Goal: Task Accomplishment & Management: Complete application form

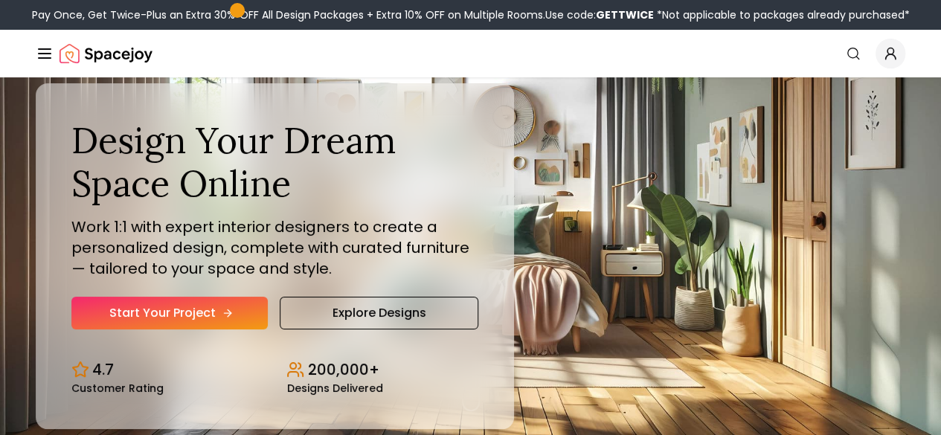
click at [222, 319] on icon "Hero section" at bounding box center [228, 313] width 12 height 12
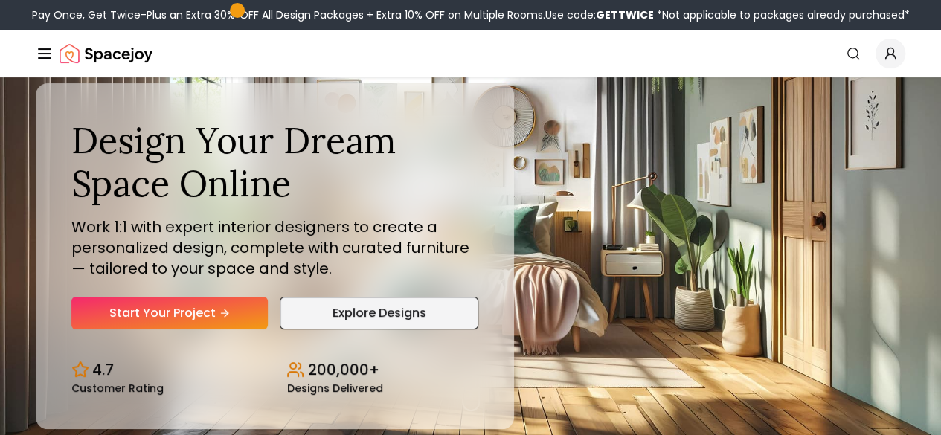
click at [327, 329] on link "Explore Designs" at bounding box center [379, 313] width 198 height 33
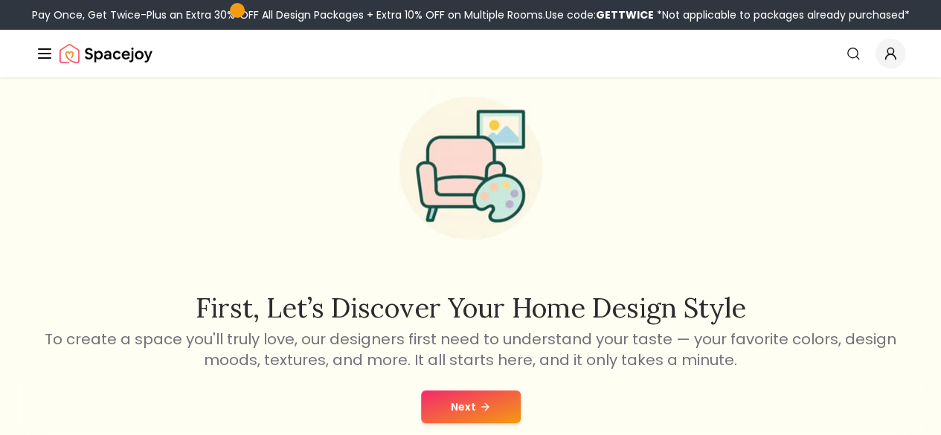
scroll to position [223, 0]
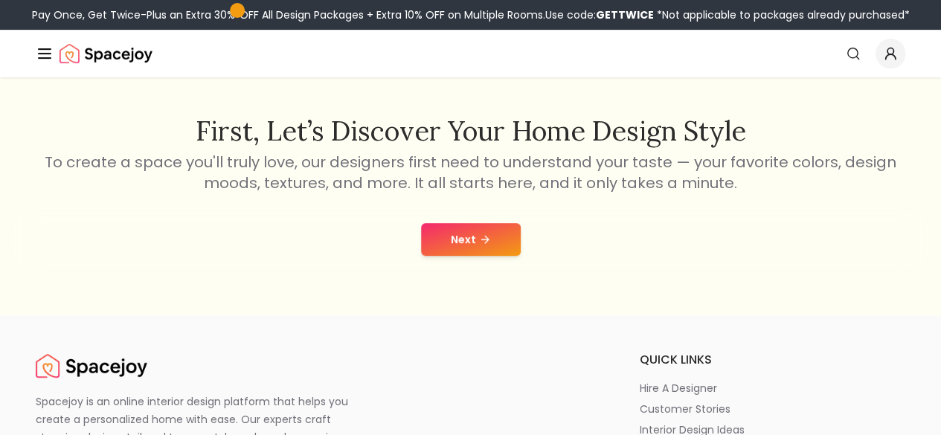
click at [466, 247] on button "Next" at bounding box center [471, 239] width 100 height 33
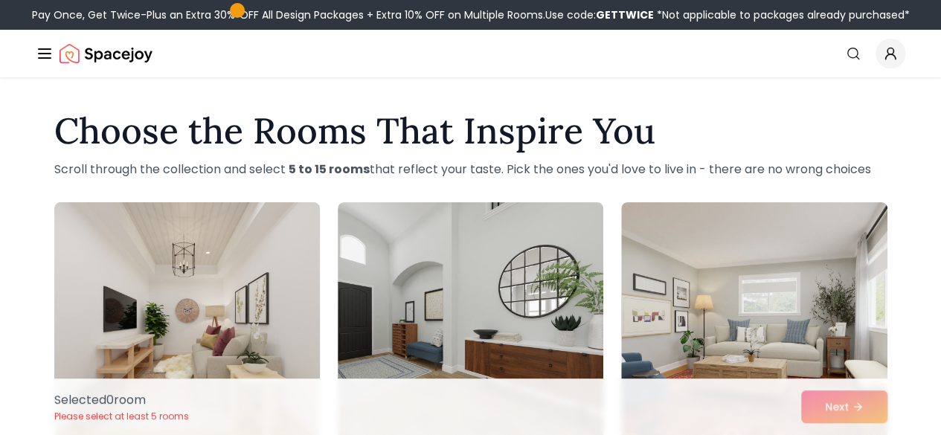
click at [199, 280] on img at bounding box center [187, 321] width 279 height 250
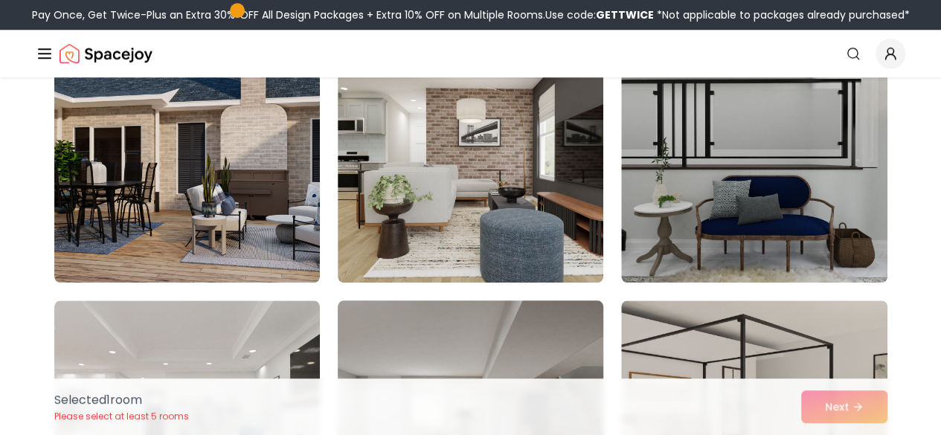
scroll to position [892, 0]
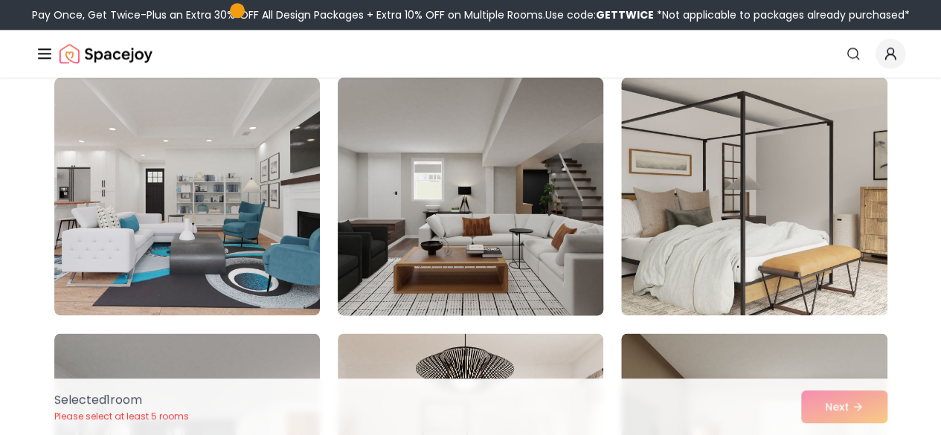
click at [518, 249] on img at bounding box center [470, 196] width 279 height 250
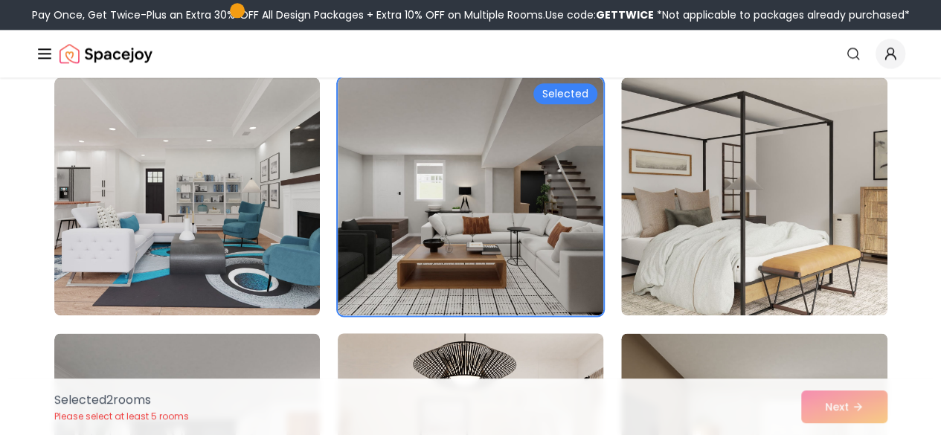
scroll to position [1115, 0]
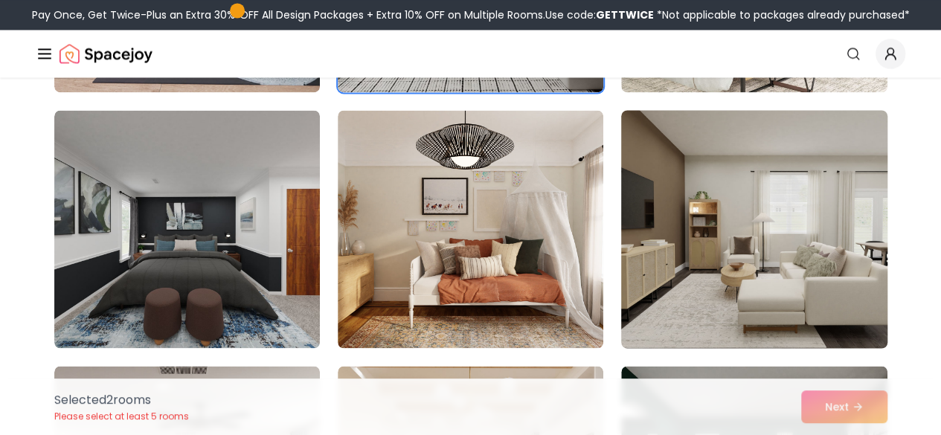
click at [711, 254] on img at bounding box center [753, 229] width 279 height 250
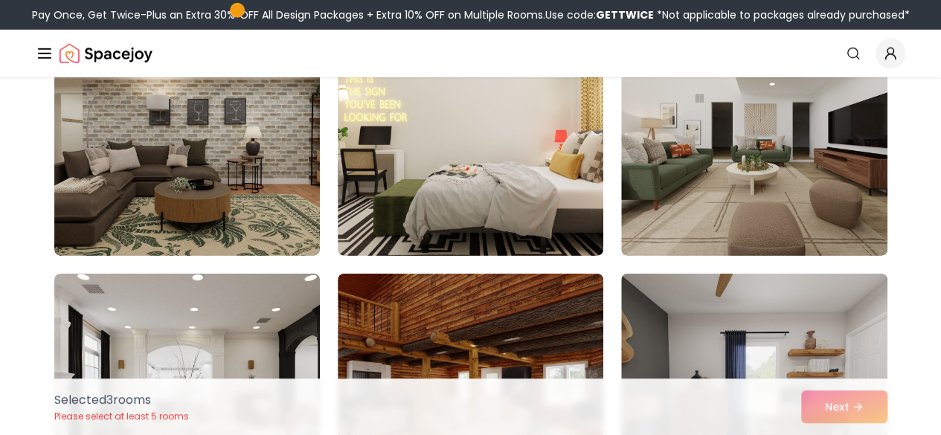
scroll to position [2008, 0]
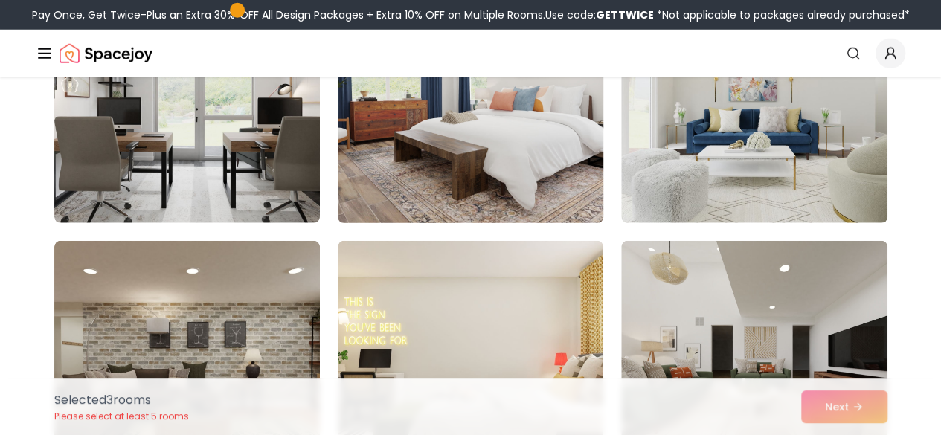
click at [518, 170] on img at bounding box center [470, 104] width 279 height 250
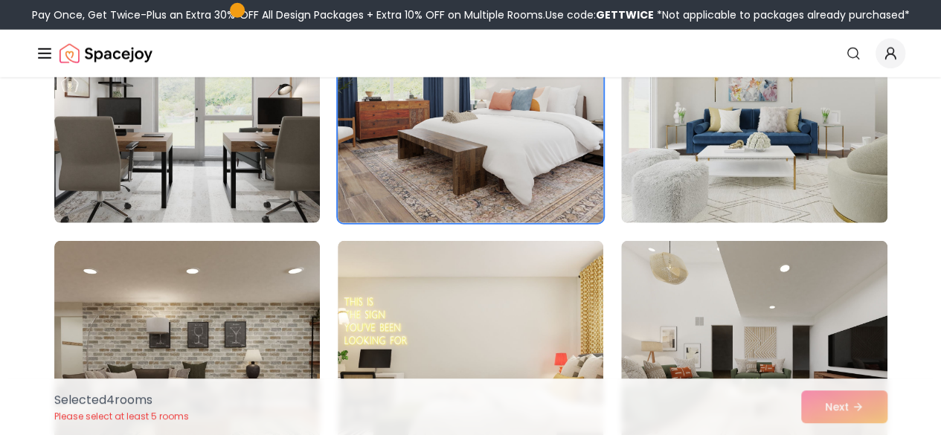
scroll to position [2231, 0]
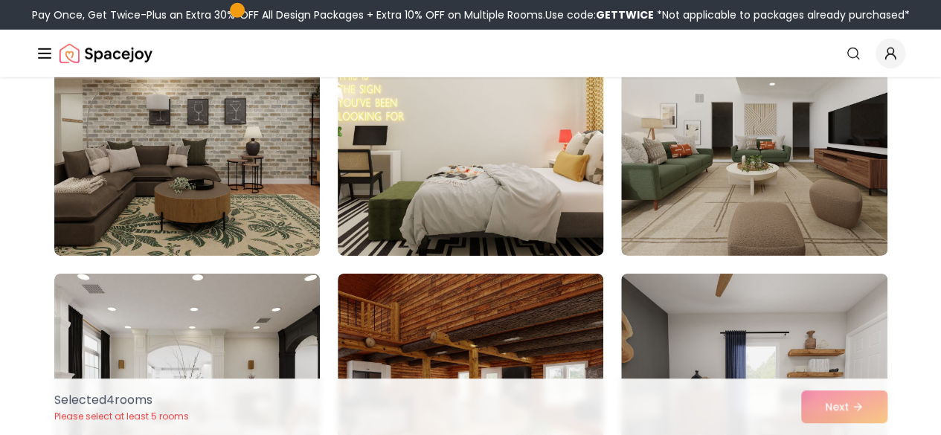
click at [516, 183] on img at bounding box center [470, 137] width 279 height 250
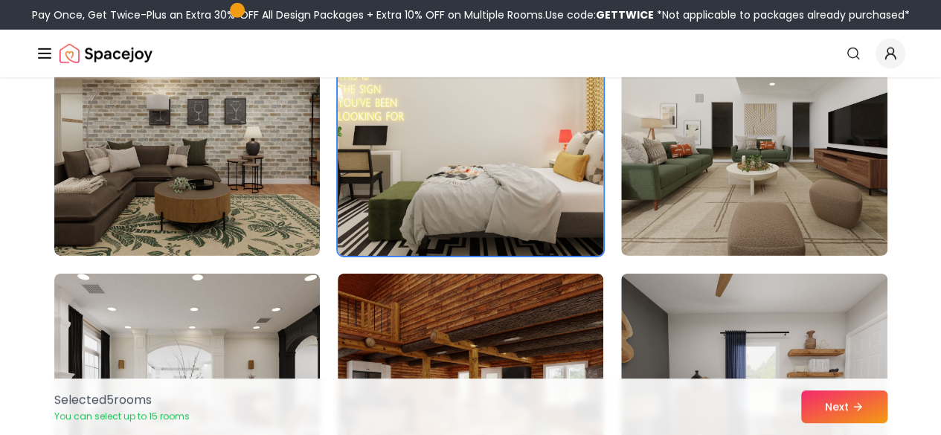
scroll to position [0, 0]
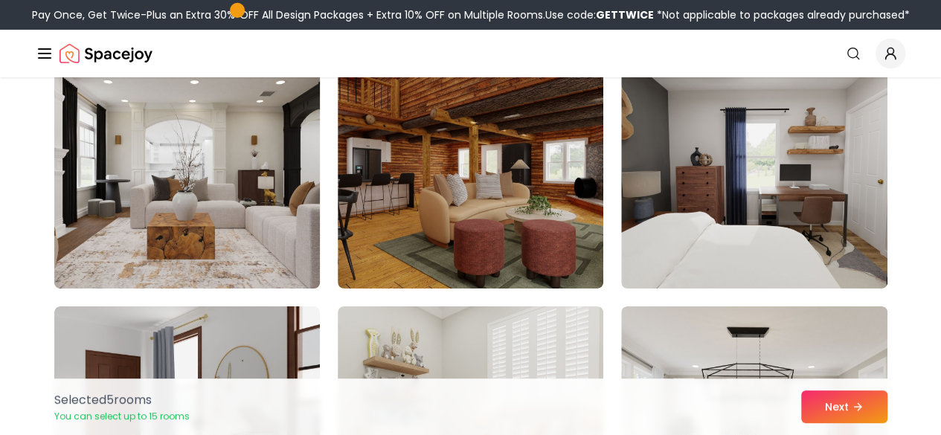
click at [300, 253] on img at bounding box center [187, 170] width 279 height 250
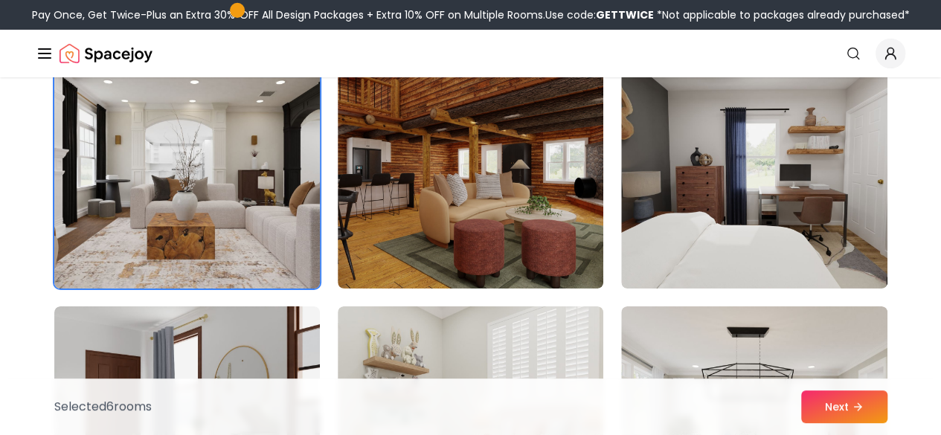
scroll to position [2677, 0]
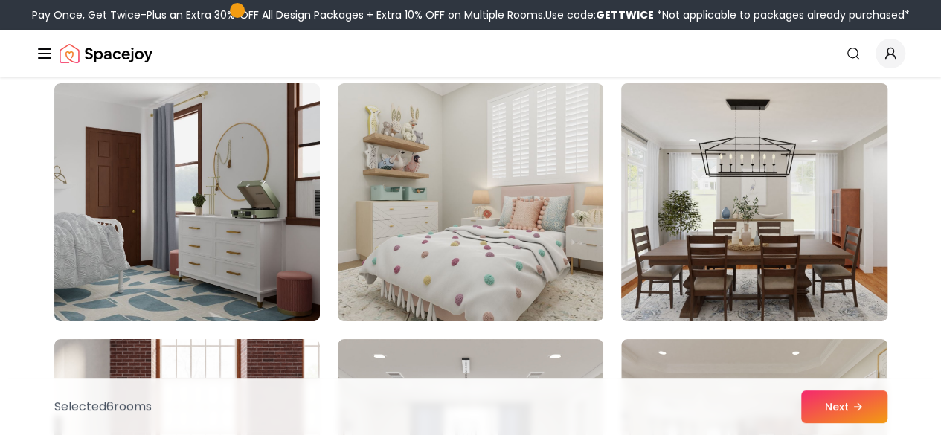
click at [687, 271] on img at bounding box center [753, 202] width 279 height 250
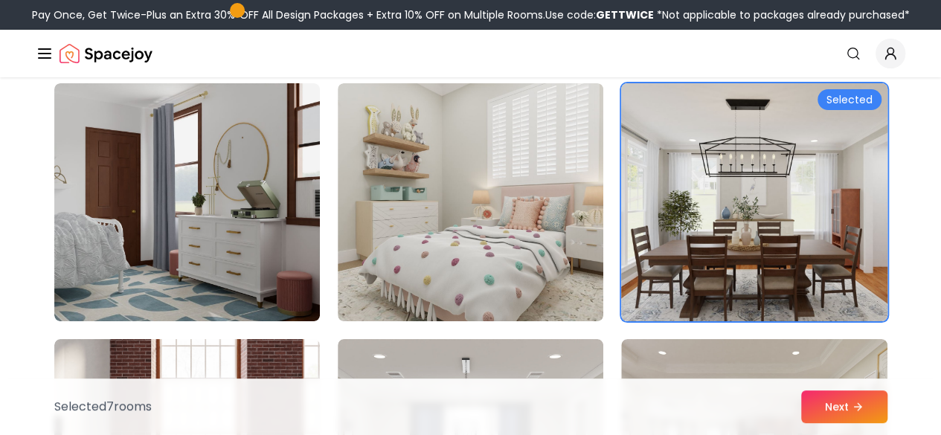
scroll to position [2900, 0]
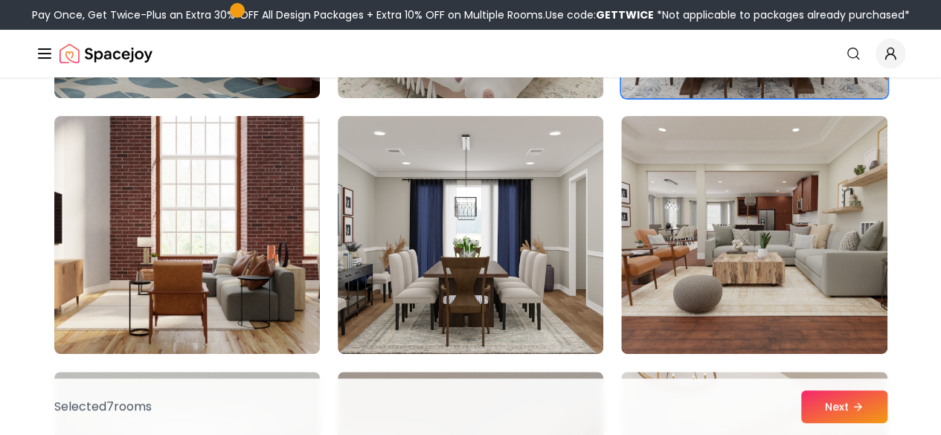
click at [686, 266] on img at bounding box center [753, 235] width 265 height 238
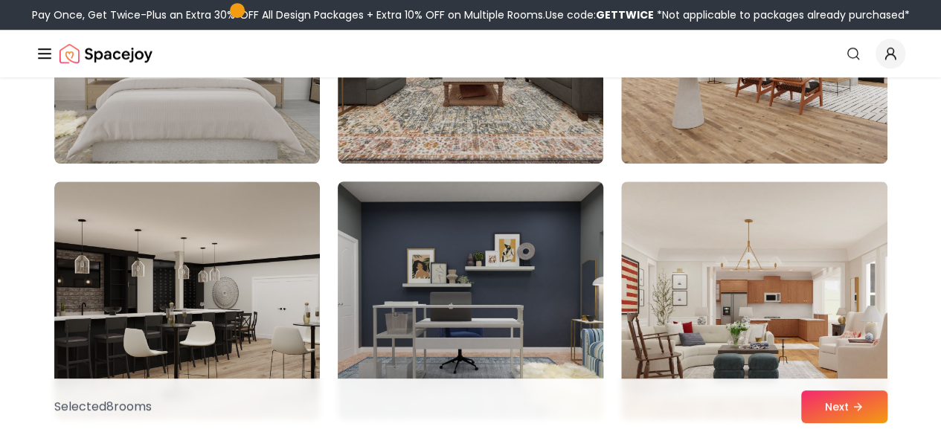
scroll to position [3123, 0]
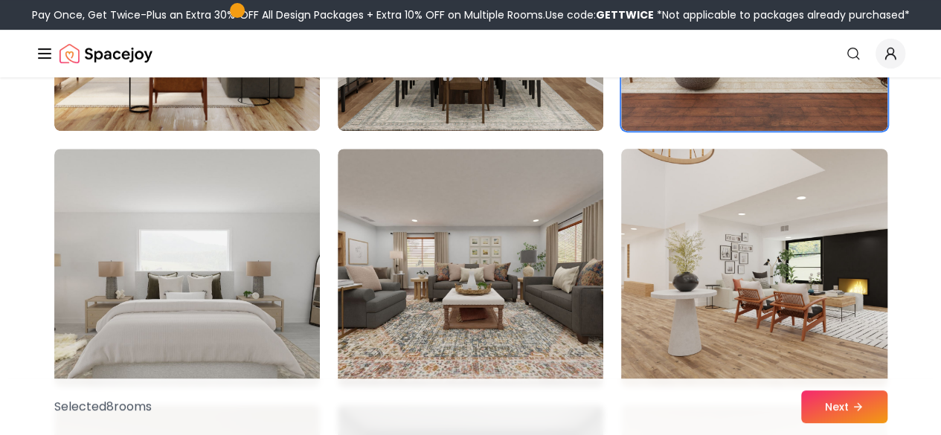
click at [763, 277] on img at bounding box center [753, 268] width 279 height 250
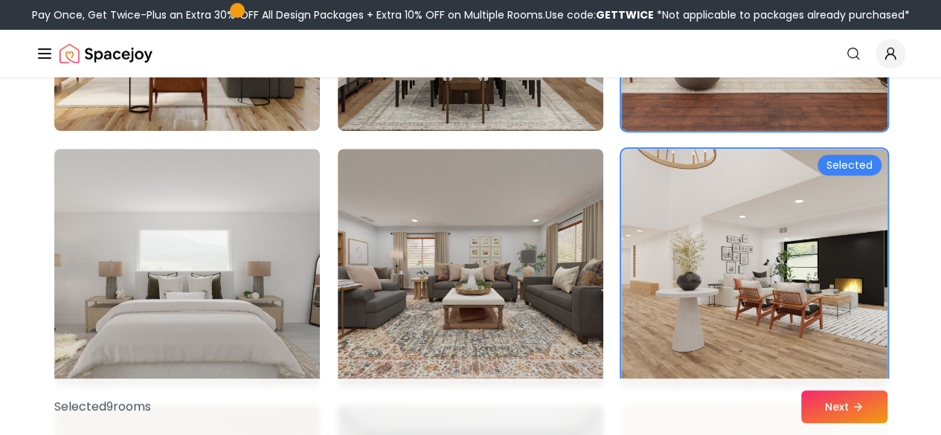
scroll to position [3346, 0]
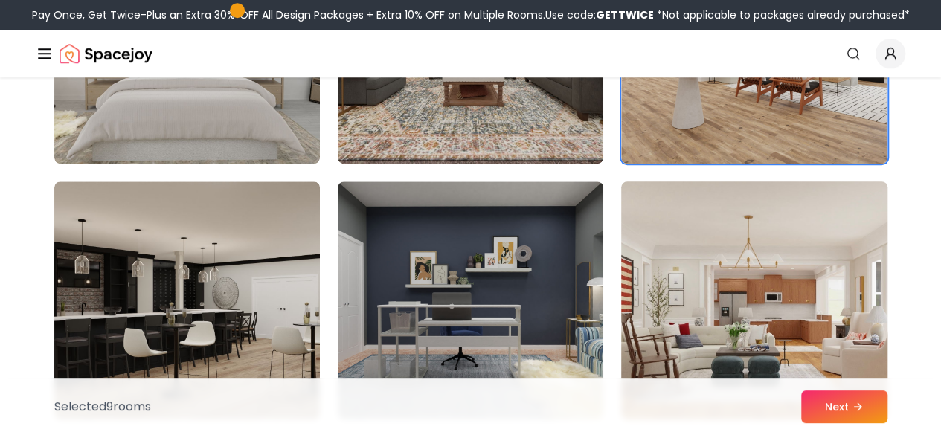
click at [759, 293] on img at bounding box center [753, 301] width 279 height 250
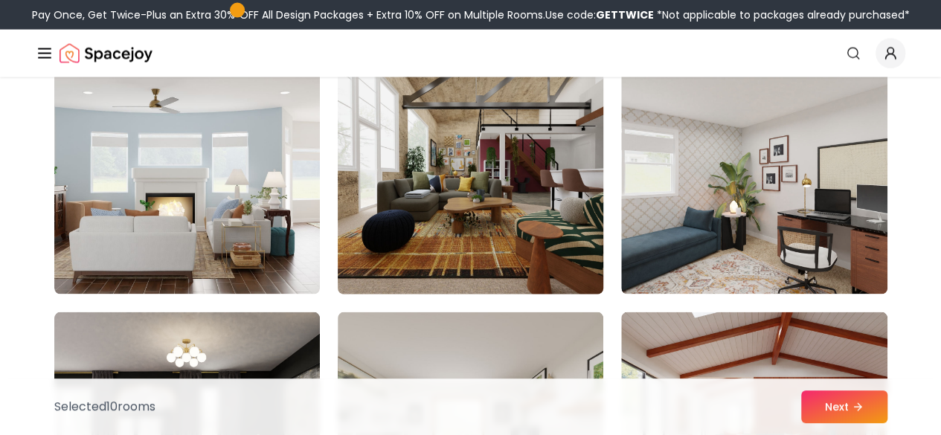
scroll to position [4462, 0]
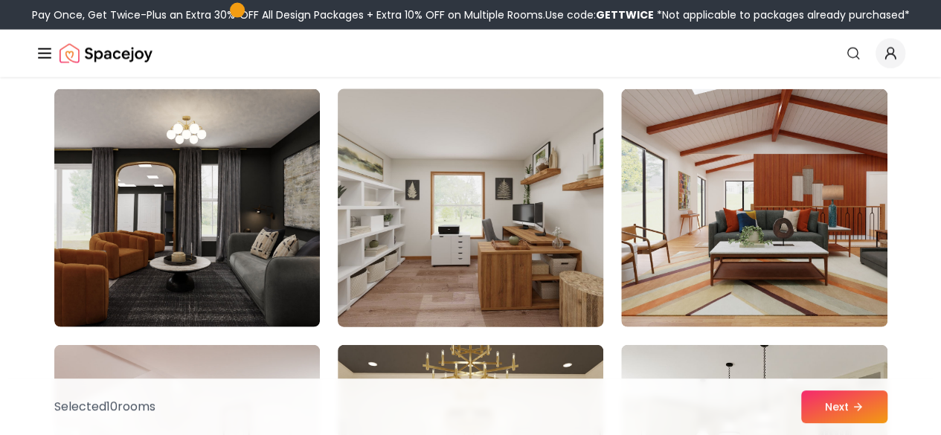
click at [470, 208] on img at bounding box center [470, 208] width 279 height 250
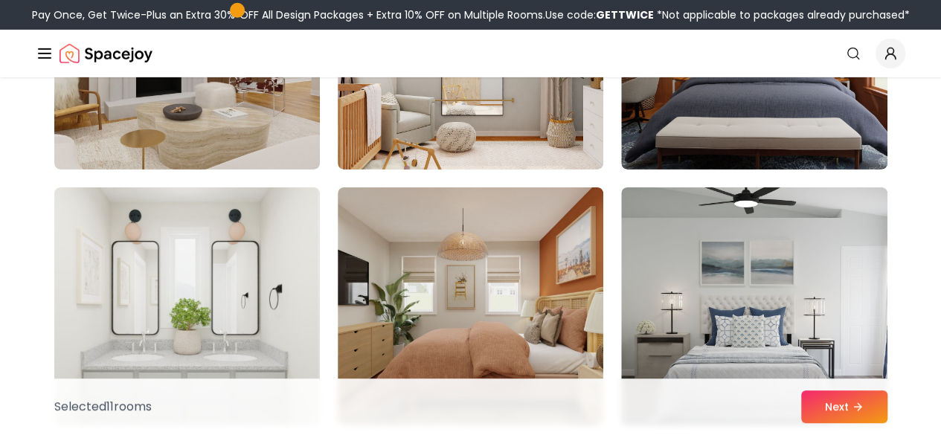
scroll to position [4908, 0]
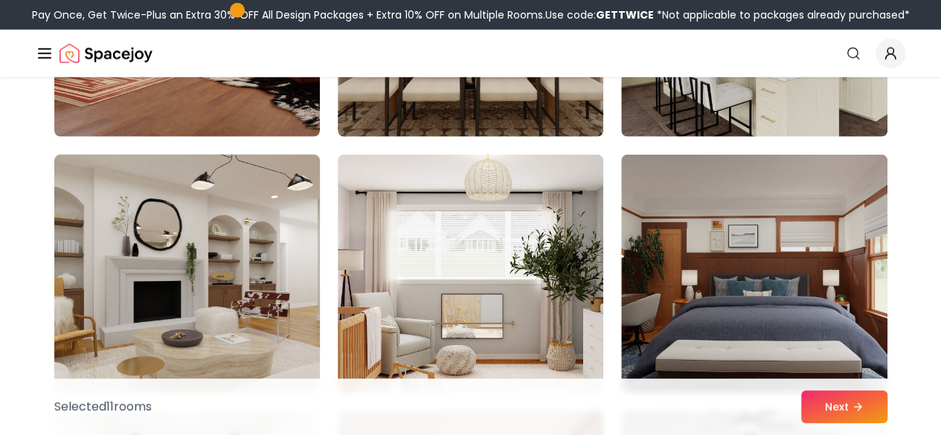
click at [254, 257] on img at bounding box center [187, 274] width 279 height 250
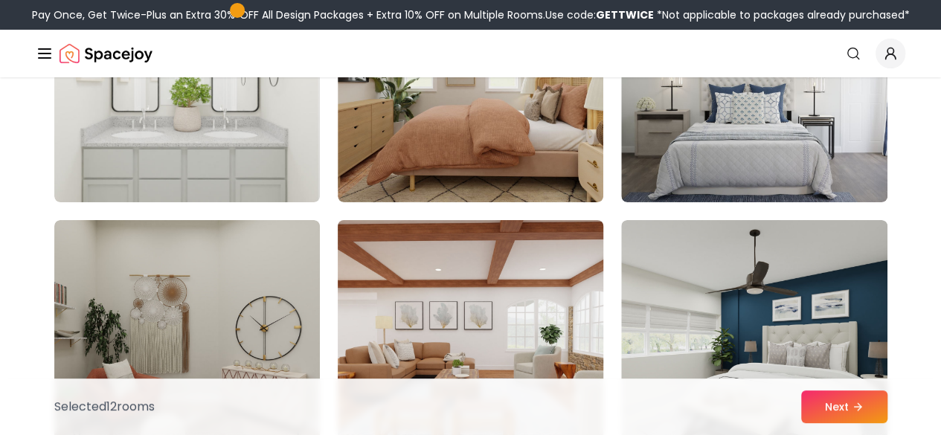
scroll to position [5577, 0]
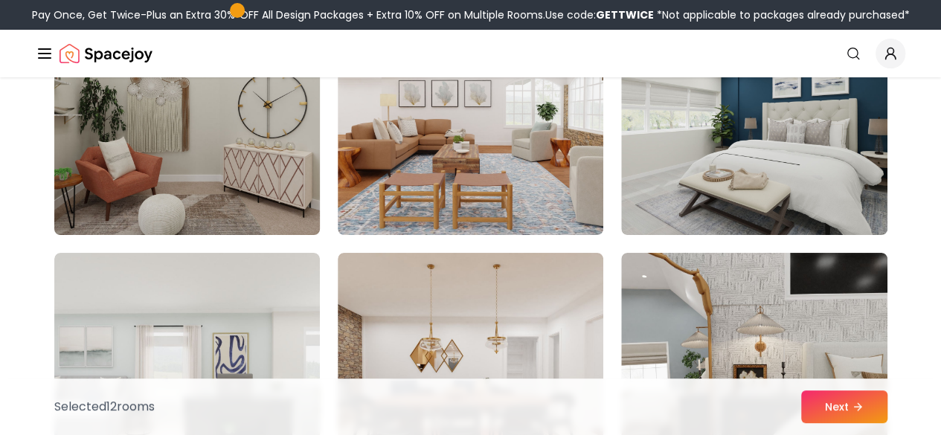
click at [242, 163] on img at bounding box center [187, 116] width 279 height 250
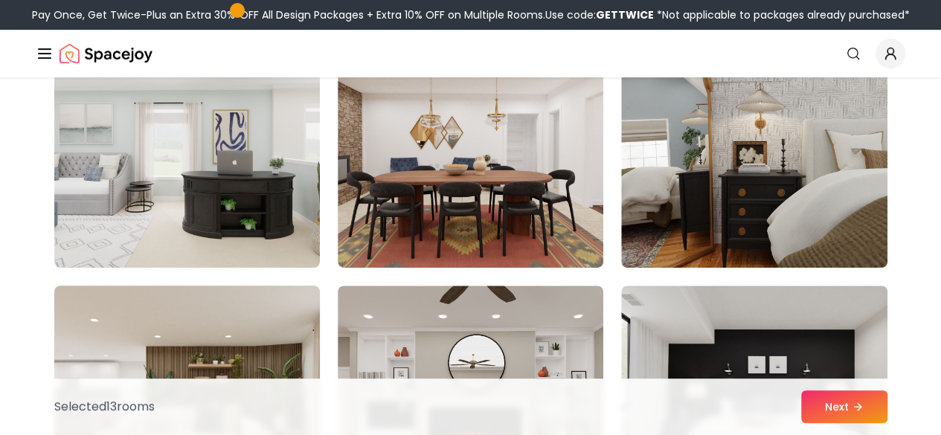
scroll to position [6024, 0]
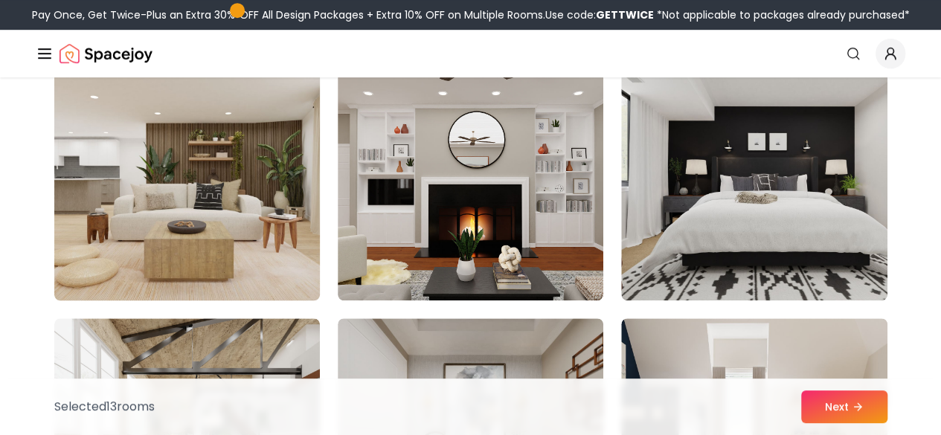
click at [265, 187] on img at bounding box center [187, 182] width 279 height 250
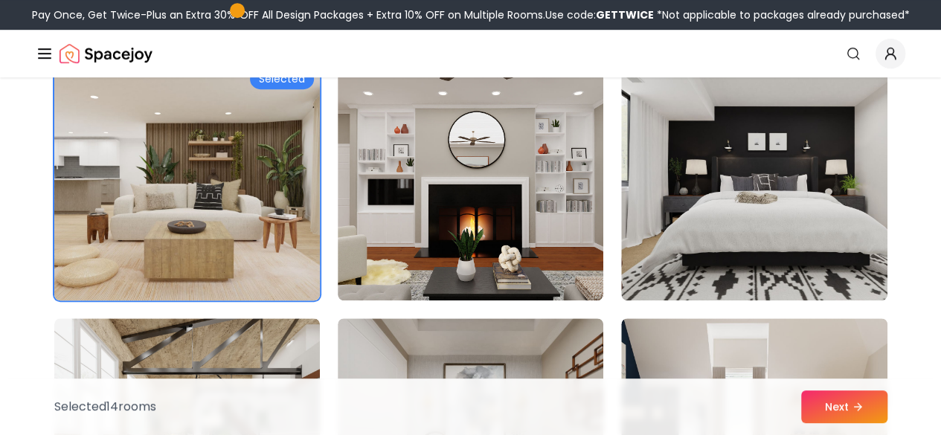
scroll to position [6247, 0]
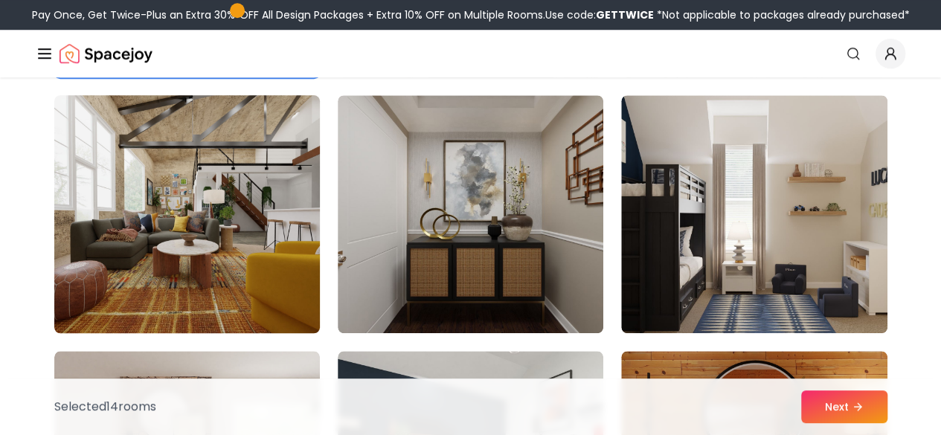
click at [279, 189] on img at bounding box center [187, 214] width 279 height 250
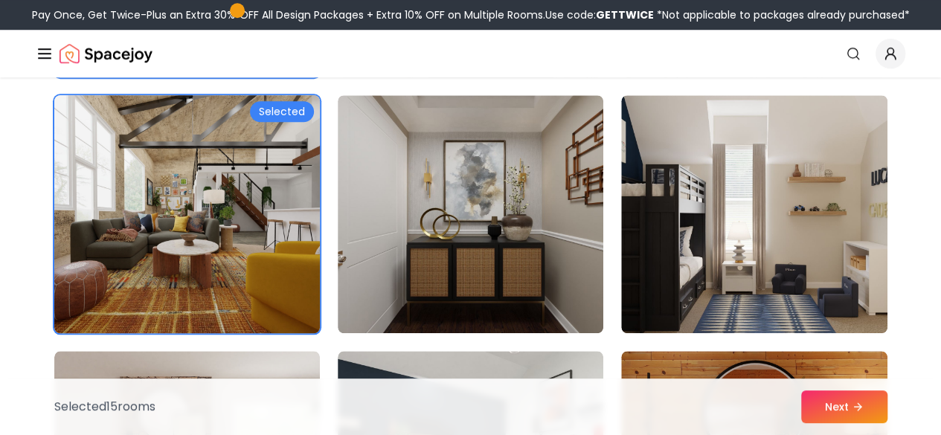
click at [279, 189] on img at bounding box center [187, 214] width 279 height 250
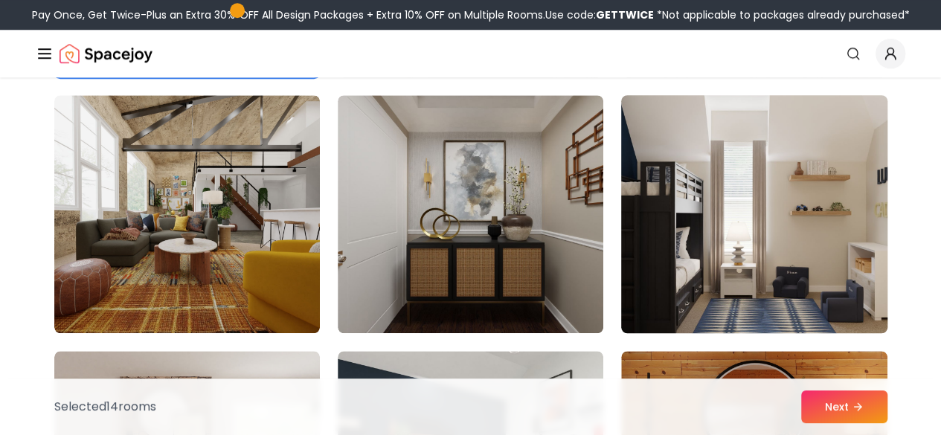
click at [773, 249] on img at bounding box center [753, 214] width 279 height 250
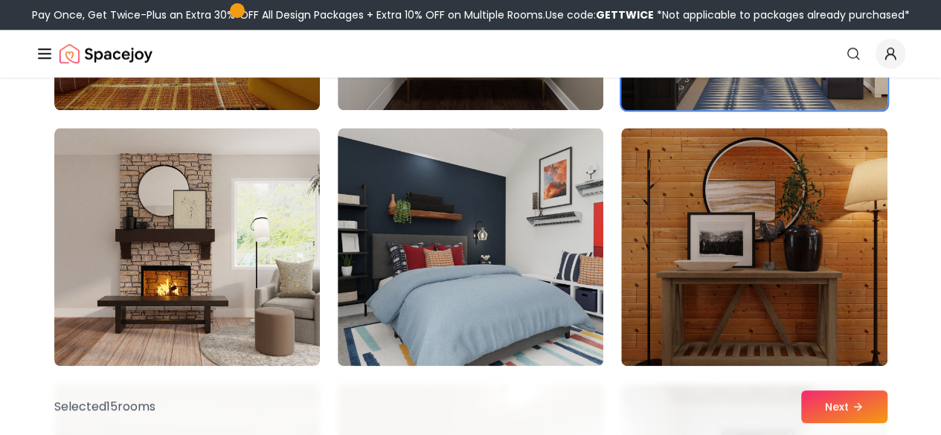
scroll to position [6693, 0]
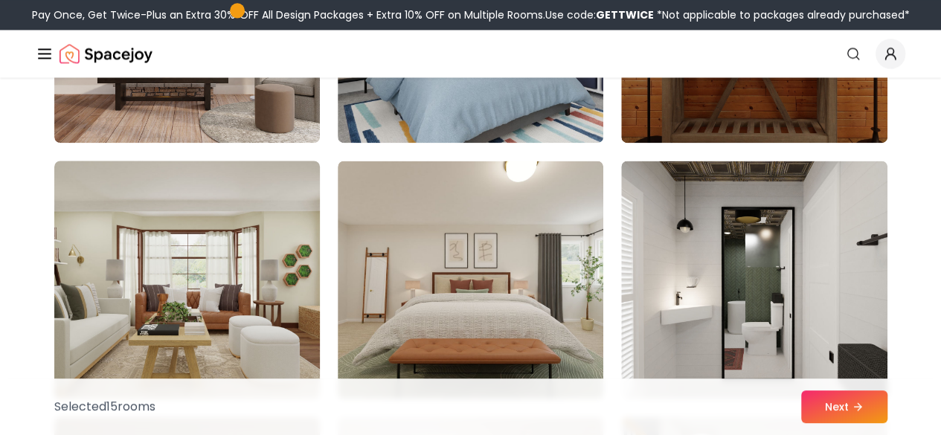
click at [245, 303] on img at bounding box center [187, 280] width 279 height 250
click at [250, 306] on img at bounding box center [187, 280] width 279 height 250
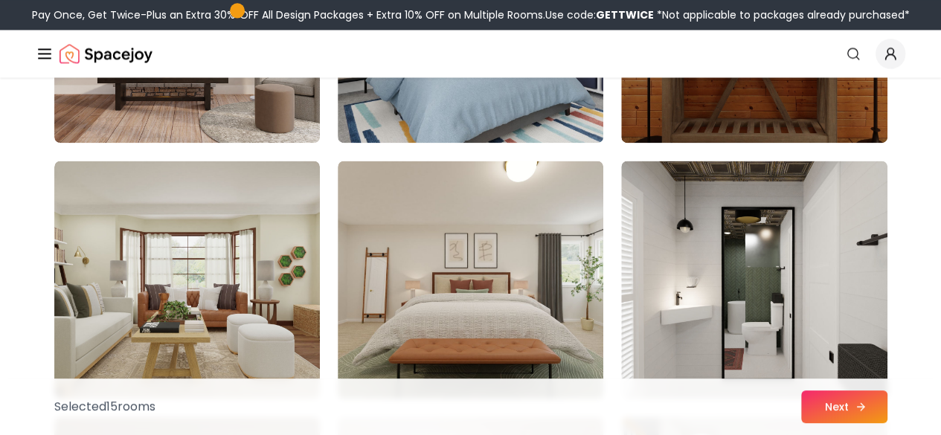
click at [825, 408] on button "Next" at bounding box center [844, 406] width 86 height 33
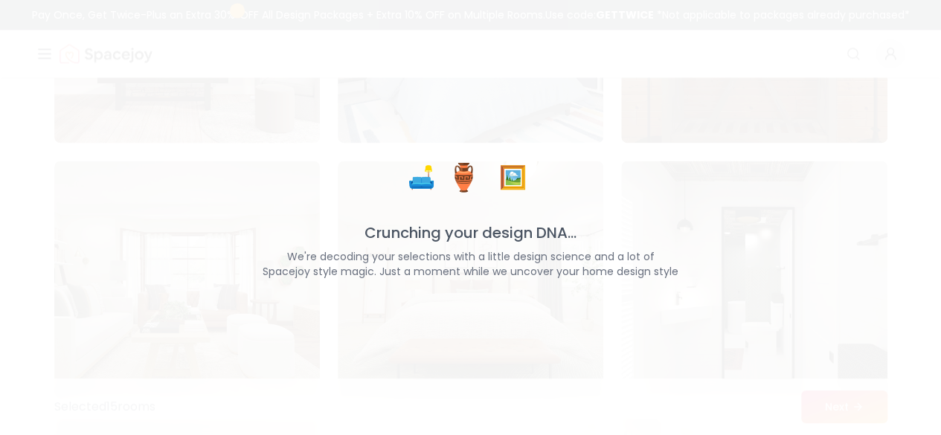
click at [863, 268] on div "🛋️ 🏺 🖼️ Crunching your design DNA... We're decoding your selections with a litt…" at bounding box center [470, 217] width 941 height 435
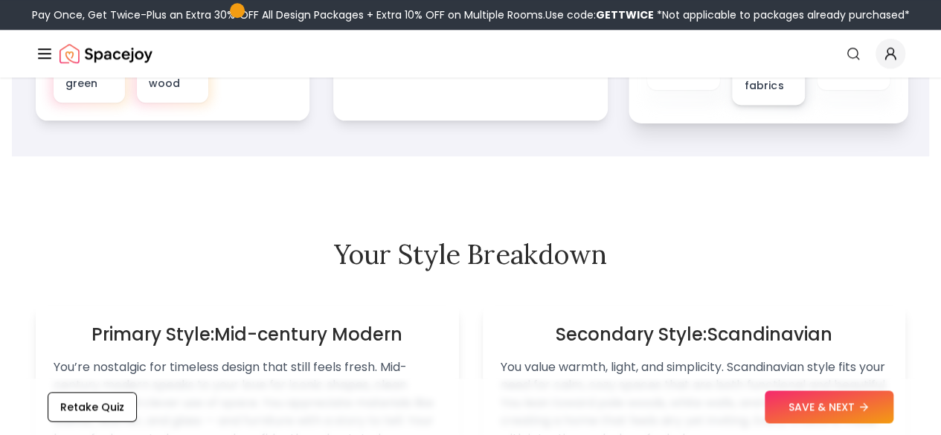
scroll to position [1012, 0]
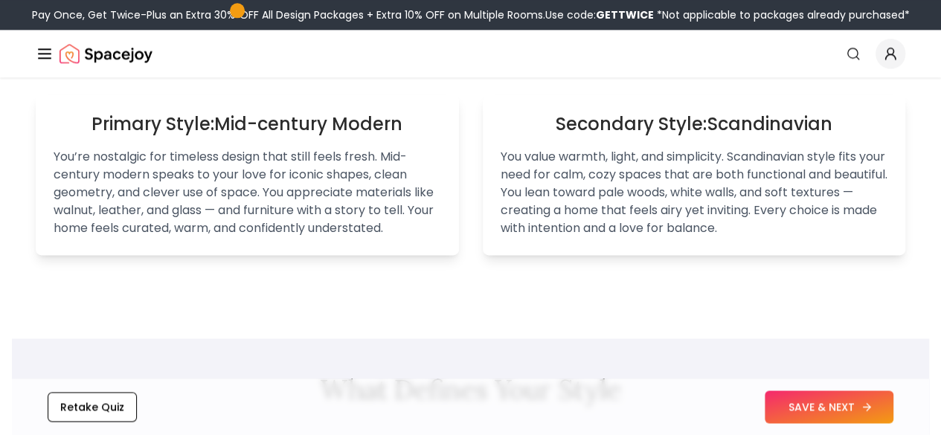
click at [830, 410] on button "SAVE & NEXT" at bounding box center [828, 406] width 129 height 33
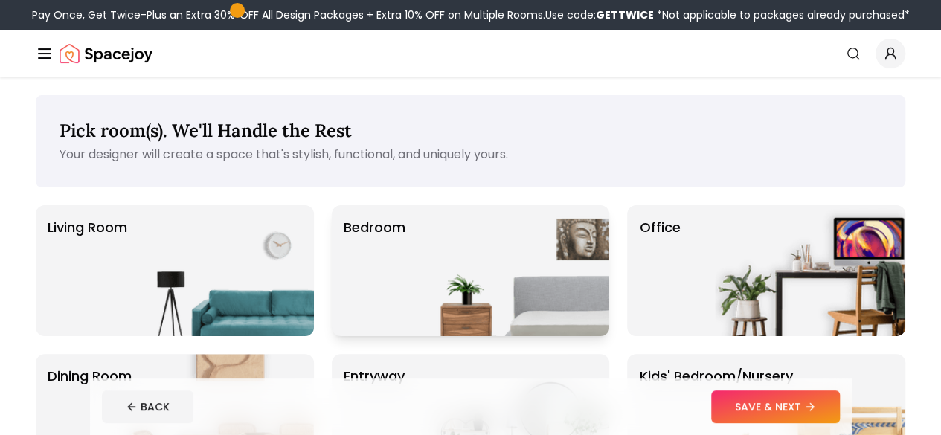
click at [546, 261] on img at bounding box center [514, 270] width 190 height 131
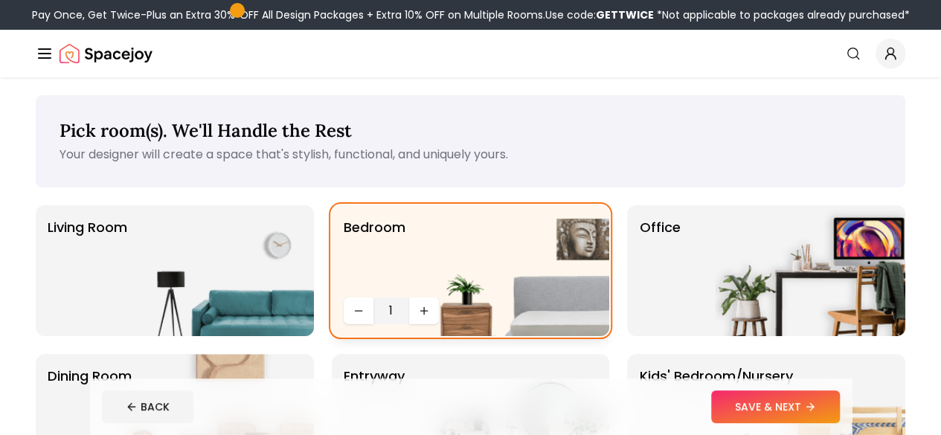
click at [419, 312] on div "Bedroom 1" at bounding box center [471, 270] width 278 height 131
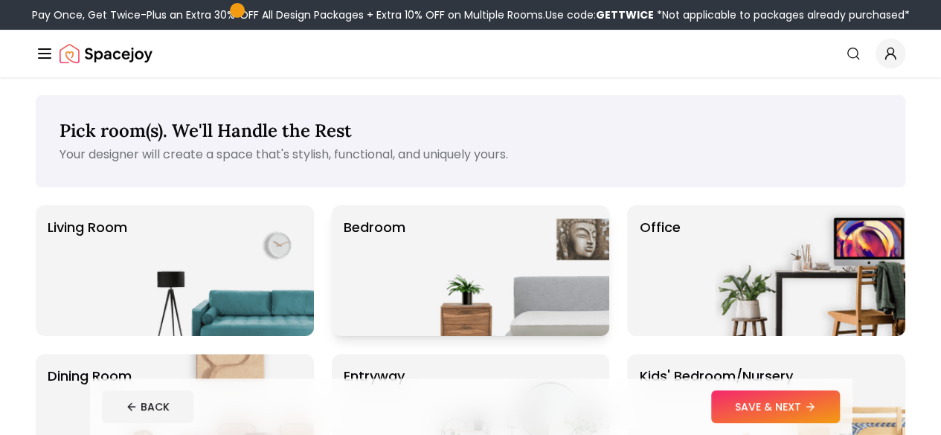
click at [434, 297] on img at bounding box center [514, 270] width 190 height 131
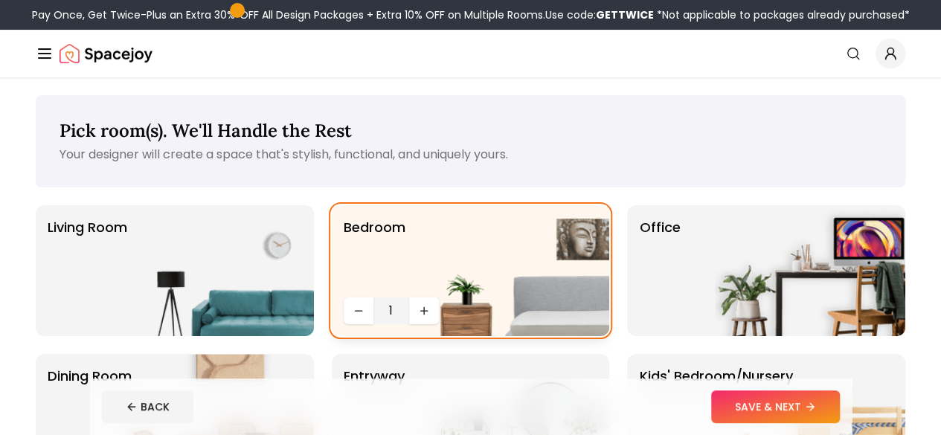
click at [424, 315] on img at bounding box center [514, 270] width 190 height 131
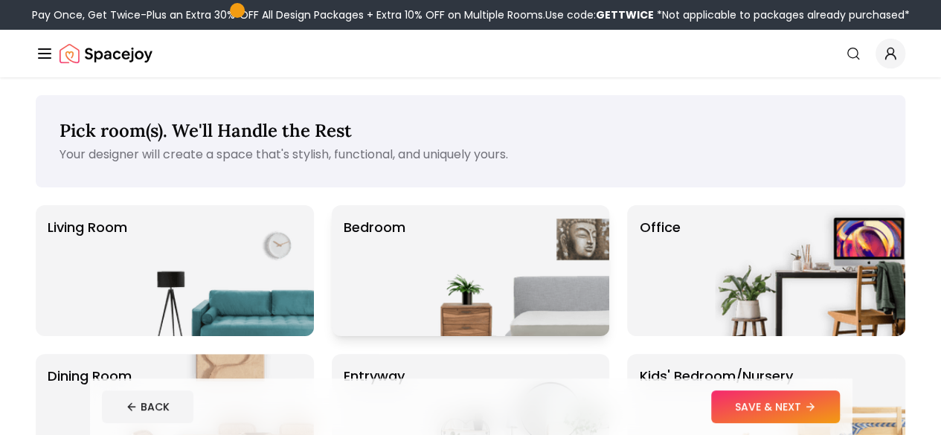
click at [390, 309] on p "Bedroom" at bounding box center [375, 270] width 62 height 107
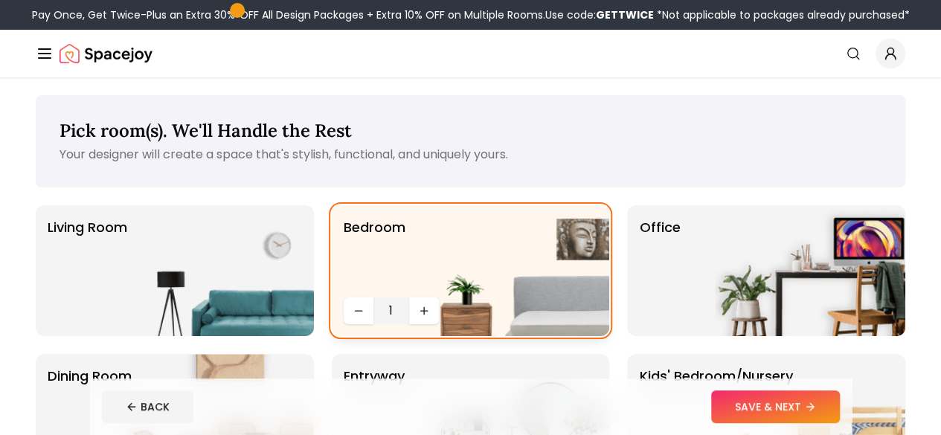
click at [381, 307] on span "1" at bounding box center [391, 311] width 24 height 18
click at [395, 306] on span "1" at bounding box center [391, 311] width 24 height 18
click at [426, 309] on img at bounding box center [514, 270] width 190 height 131
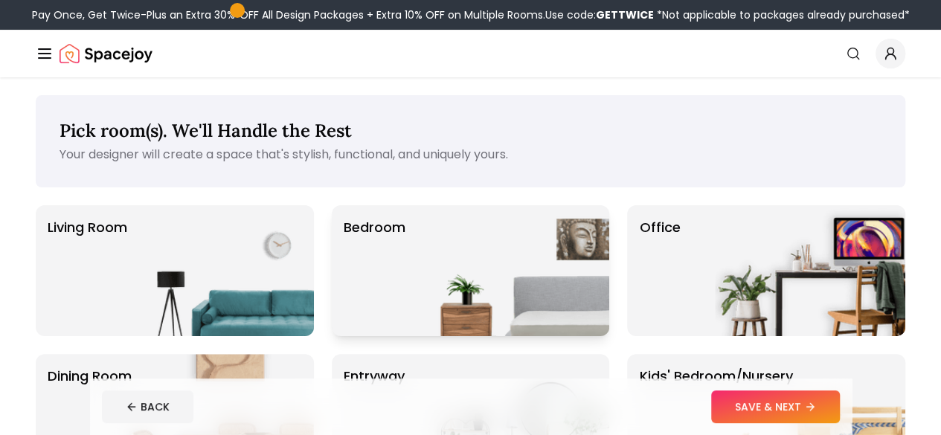
click at [426, 312] on img at bounding box center [514, 270] width 190 height 131
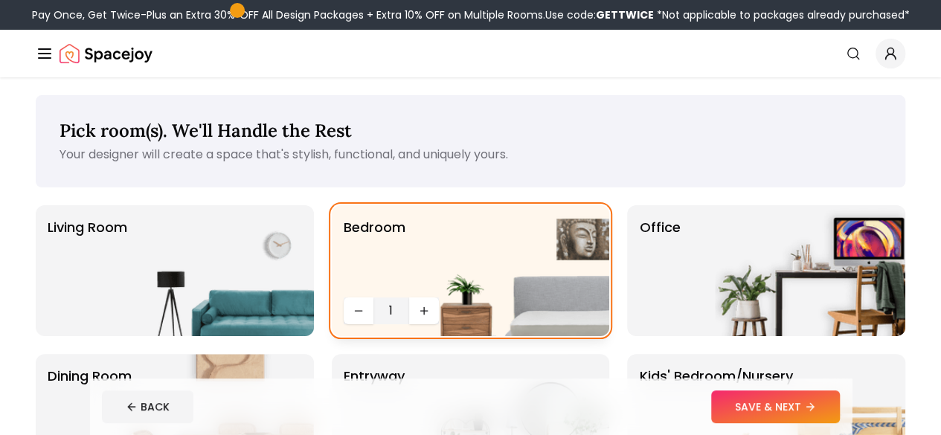
click at [425, 314] on img at bounding box center [514, 270] width 190 height 131
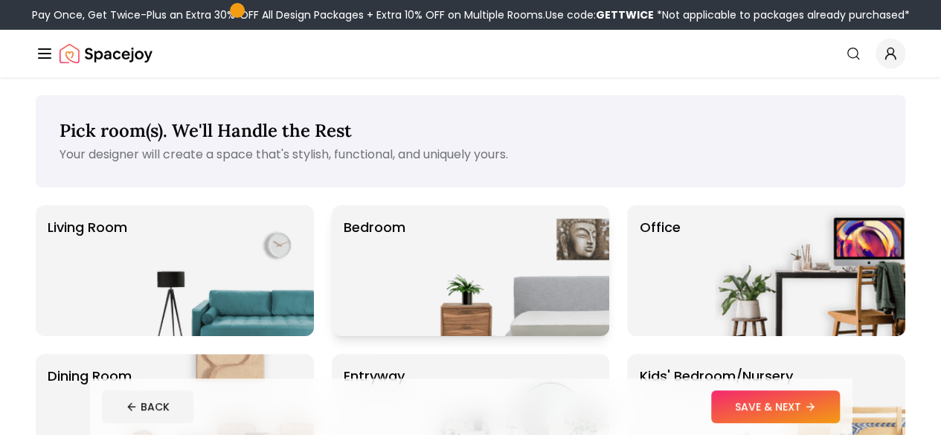
click at [474, 288] on img at bounding box center [514, 270] width 190 height 131
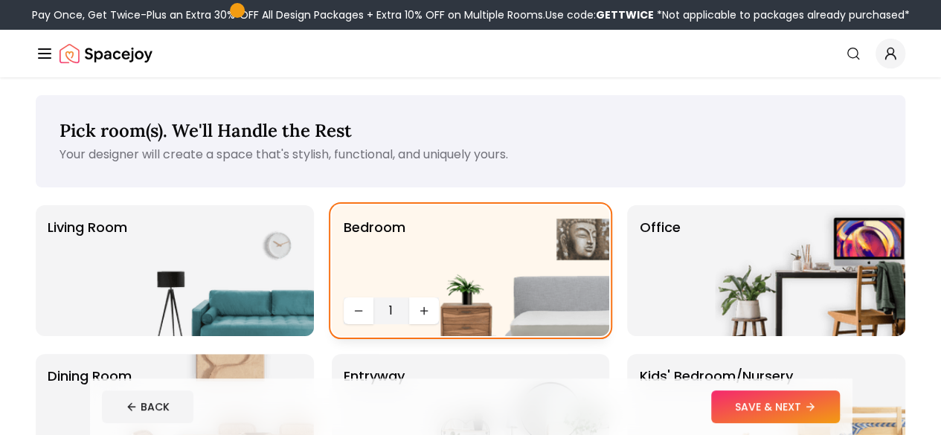
click at [419, 306] on img at bounding box center [514, 270] width 190 height 131
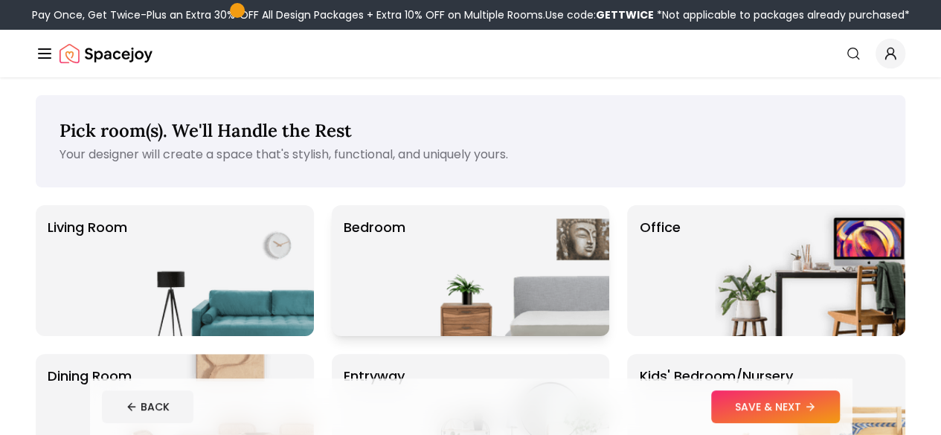
click at [419, 303] on img at bounding box center [514, 270] width 190 height 131
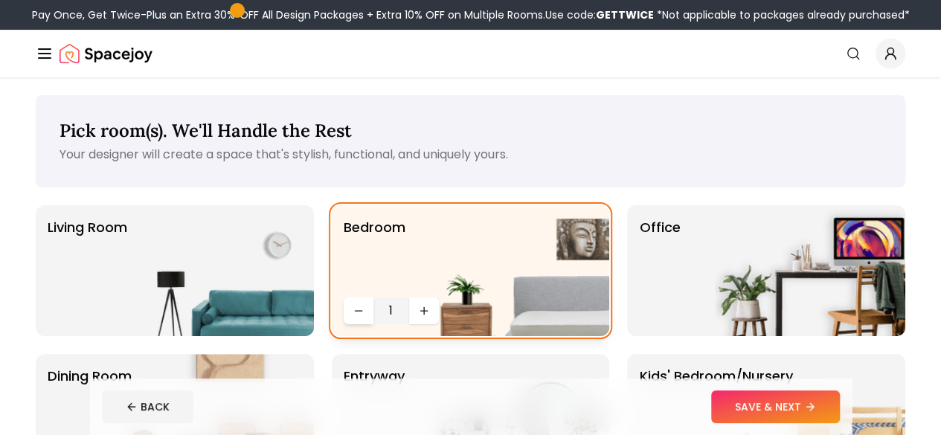
click at [355, 313] on icon "Decrease quantity" at bounding box center [358, 311] width 12 height 12
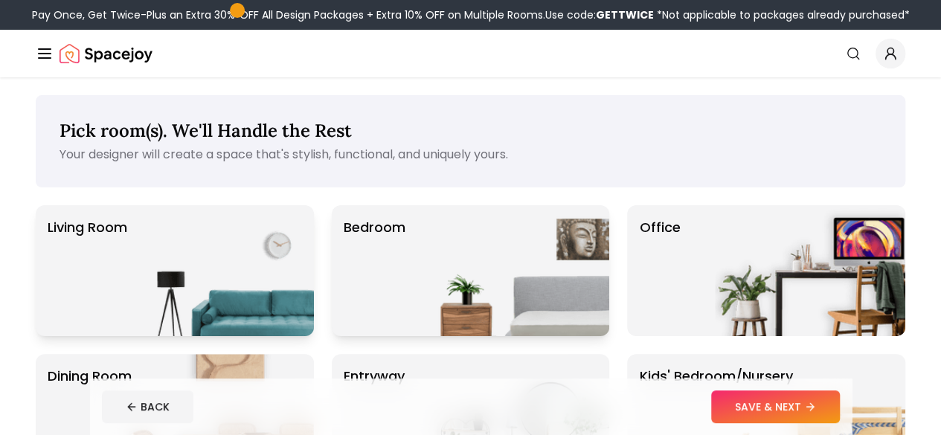
click at [254, 224] on img at bounding box center [218, 270] width 190 height 131
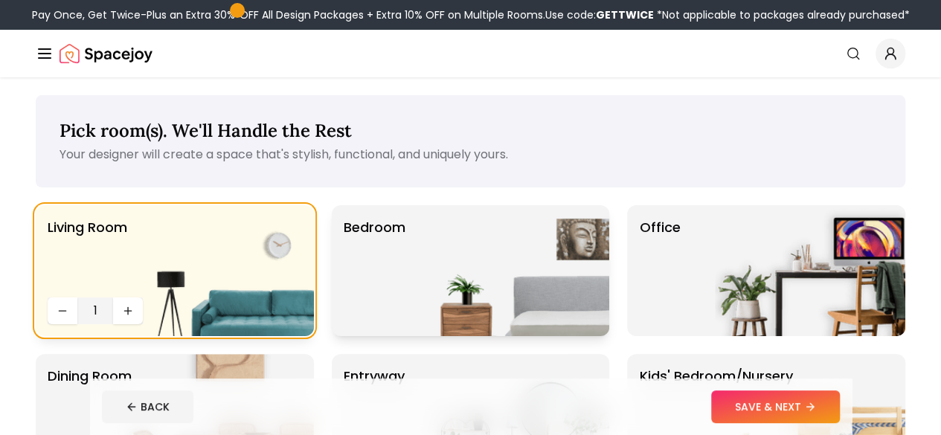
scroll to position [223, 0]
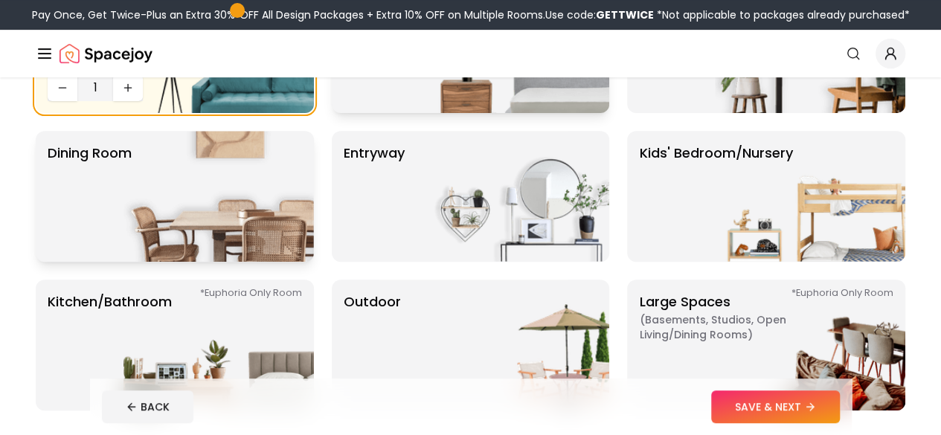
click at [278, 203] on img at bounding box center [218, 196] width 190 height 131
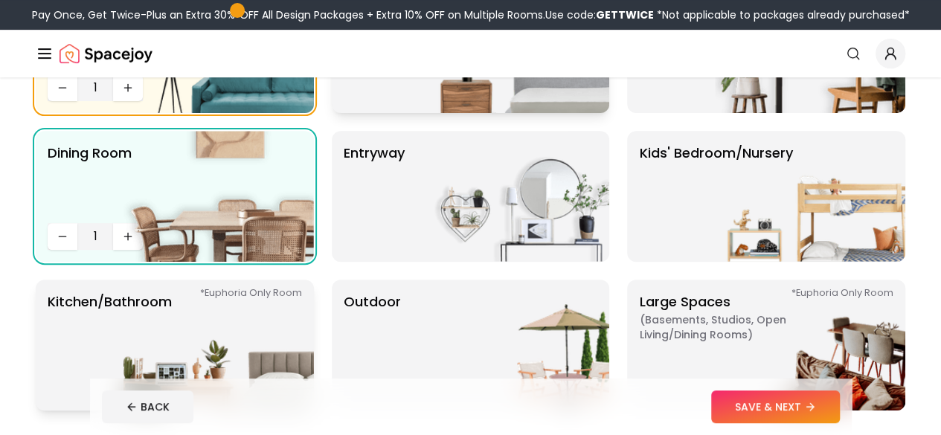
click at [272, 289] on img at bounding box center [218, 345] width 190 height 131
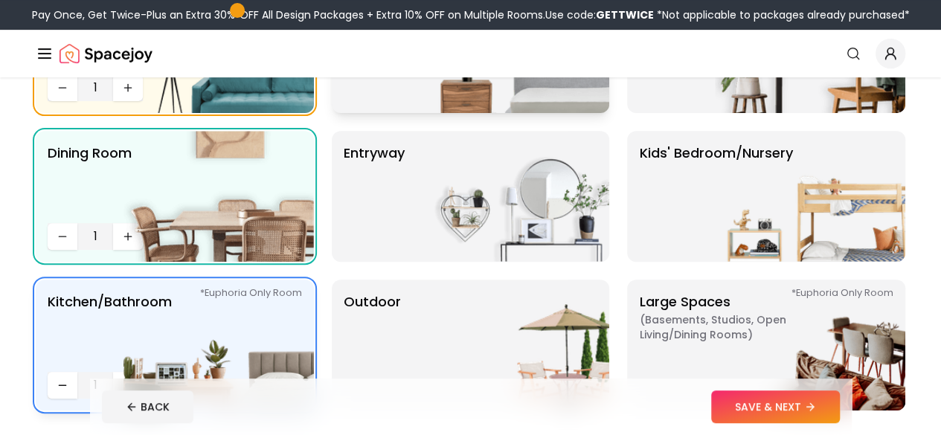
click at [286, 303] on img at bounding box center [218, 345] width 190 height 131
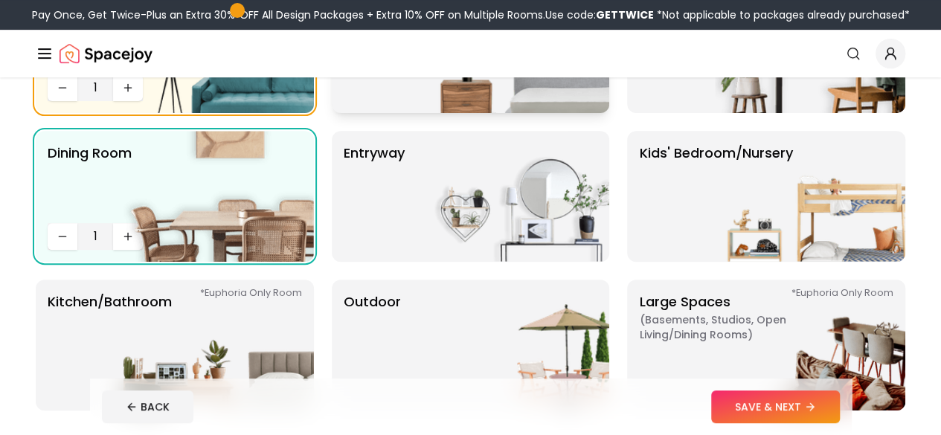
scroll to position [0, 0]
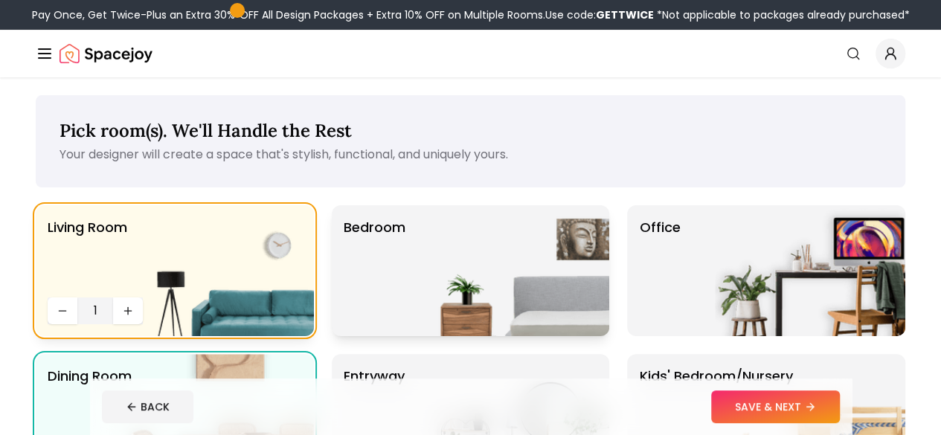
click at [246, 268] on img at bounding box center [218, 270] width 190 height 131
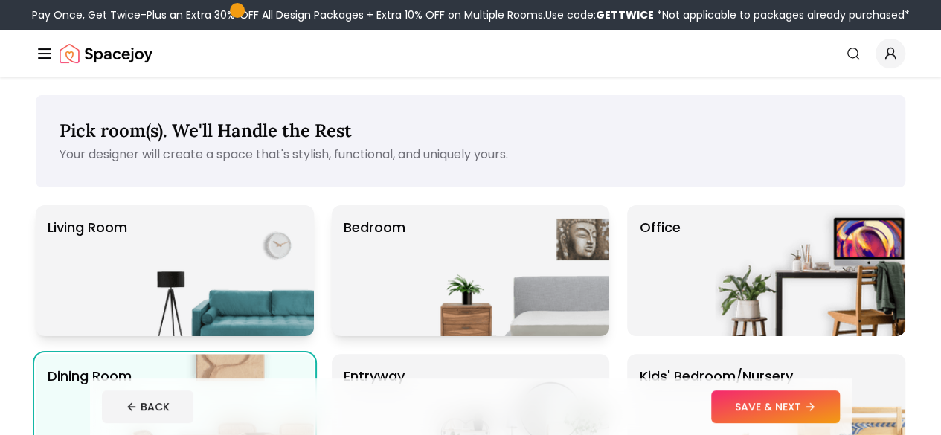
scroll to position [223, 0]
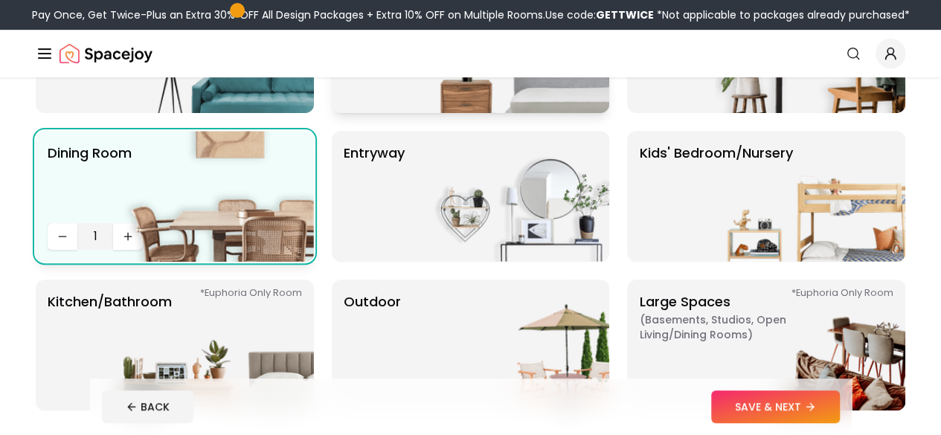
click at [251, 220] on img at bounding box center [218, 196] width 190 height 131
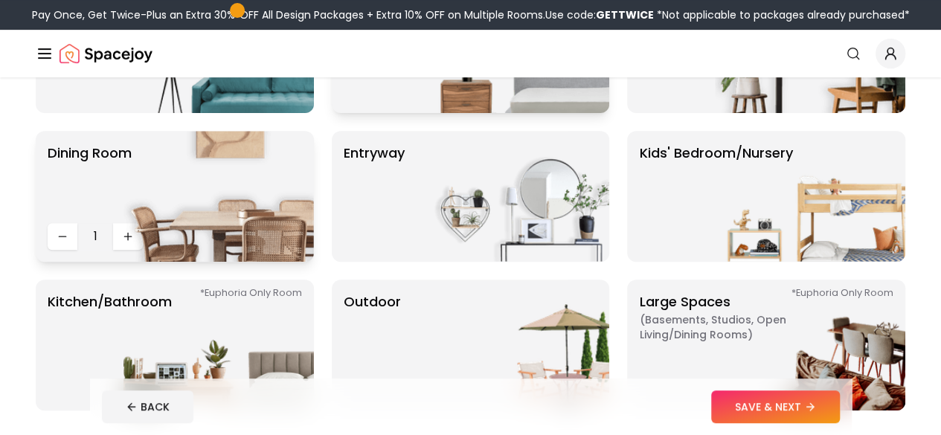
scroll to position [0, 0]
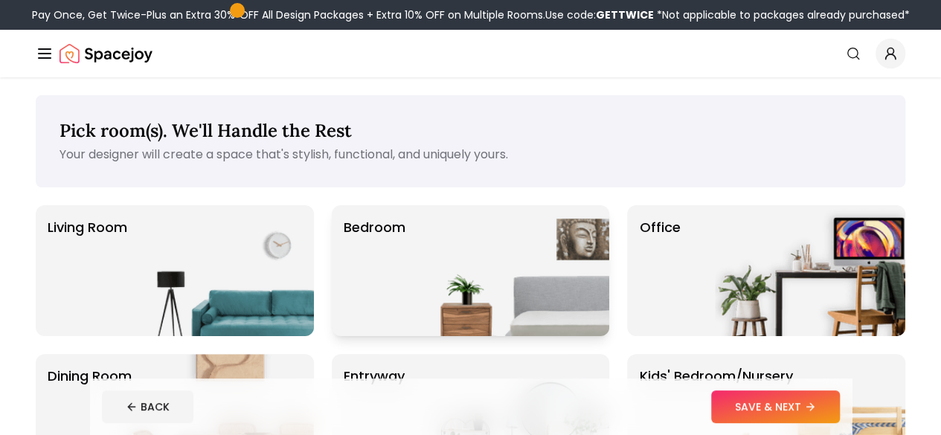
click at [407, 258] on div "Bedroom" at bounding box center [471, 270] width 278 height 131
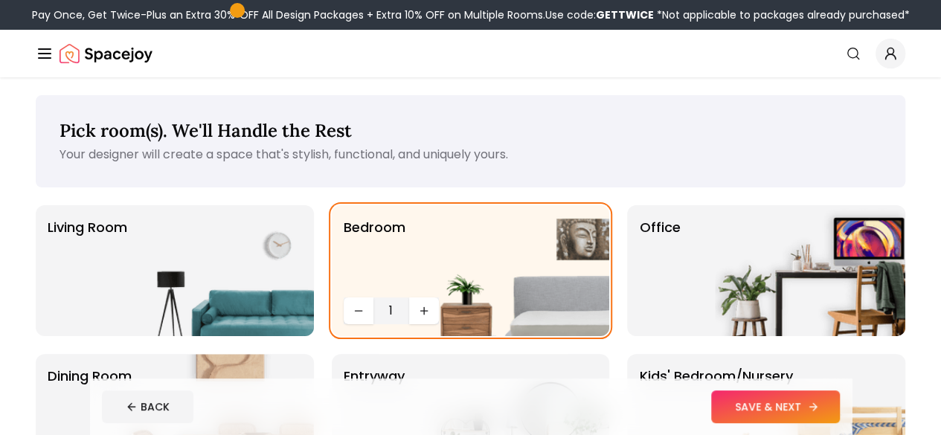
click at [793, 401] on button "SAVE & NEXT" at bounding box center [775, 406] width 129 height 33
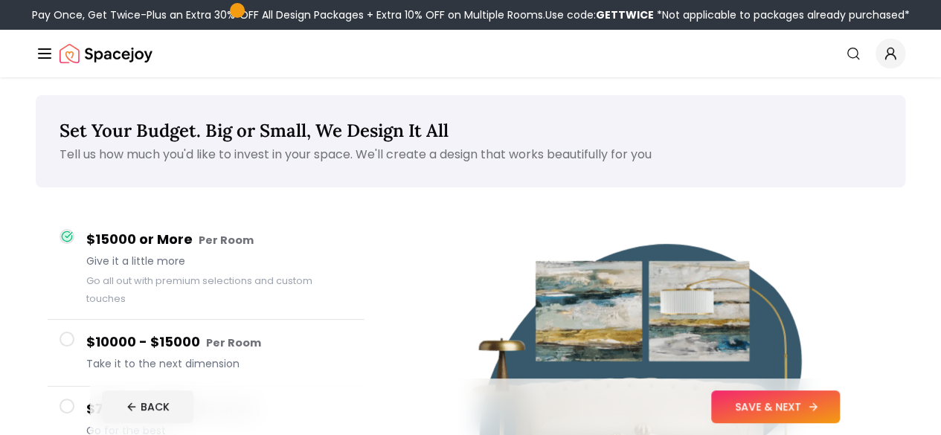
click at [819, 410] on icon at bounding box center [813, 407] width 12 height 12
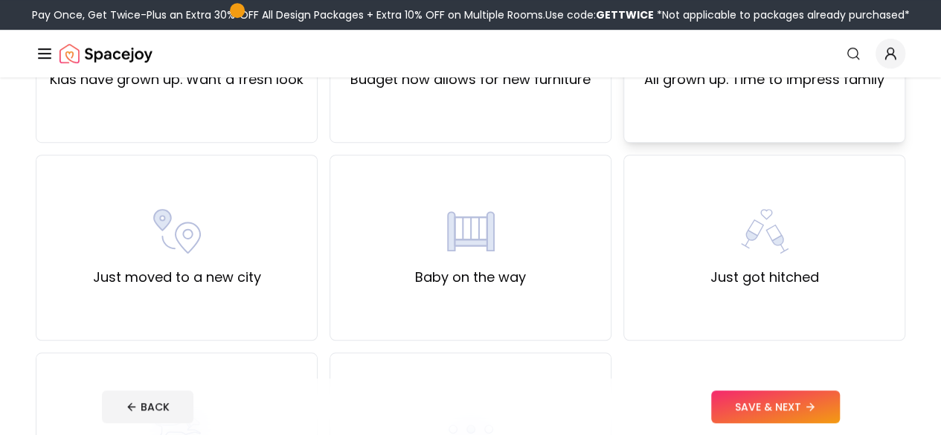
scroll to position [223, 0]
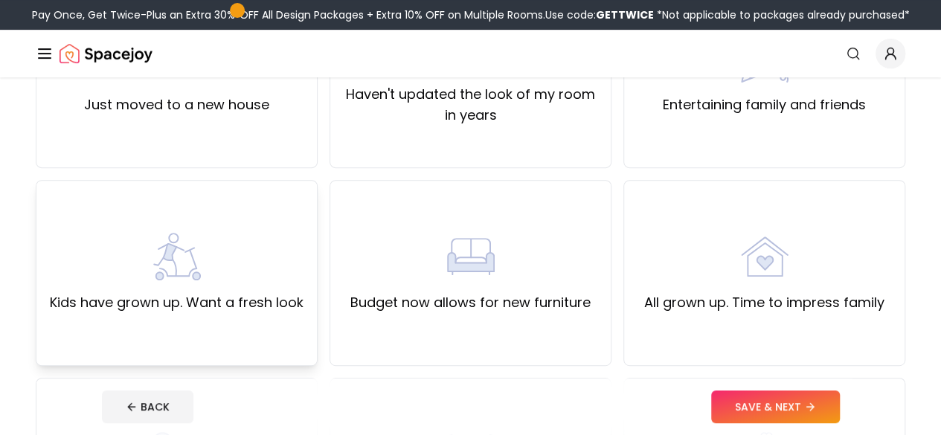
click at [231, 267] on div "Kids have grown up. Want a fresh look" at bounding box center [177, 273] width 254 height 80
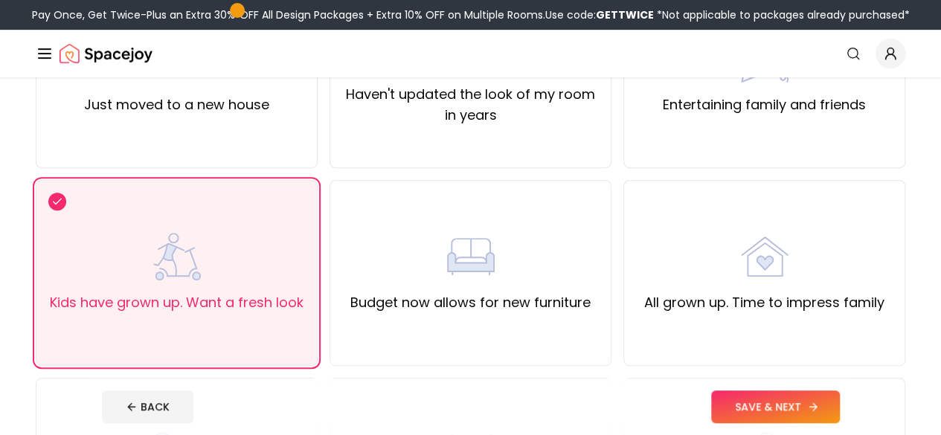
click at [808, 409] on button "SAVE & NEXT" at bounding box center [775, 406] width 129 height 33
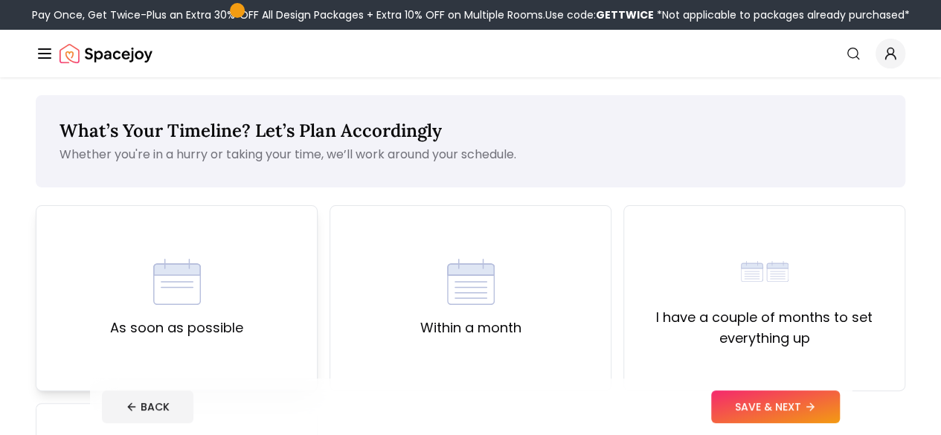
click at [234, 265] on div "As soon as possible" at bounding box center [176, 298] width 133 height 80
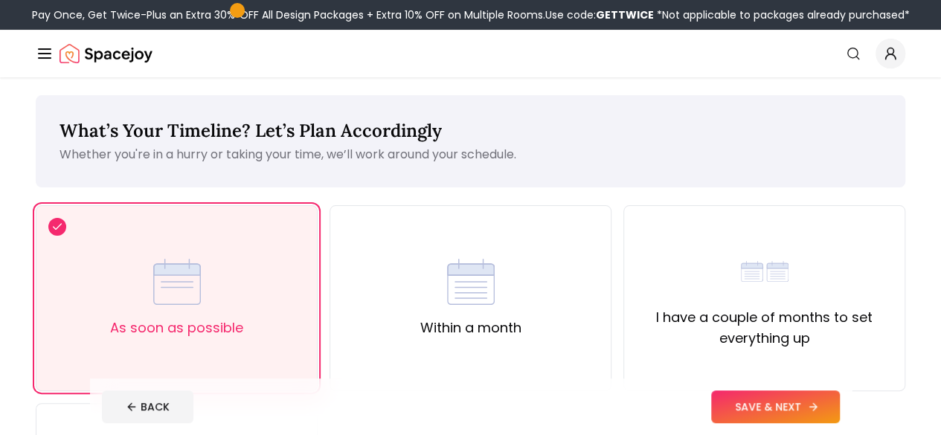
click at [819, 402] on button "SAVE & NEXT" at bounding box center [775, 406] width 129 height 33
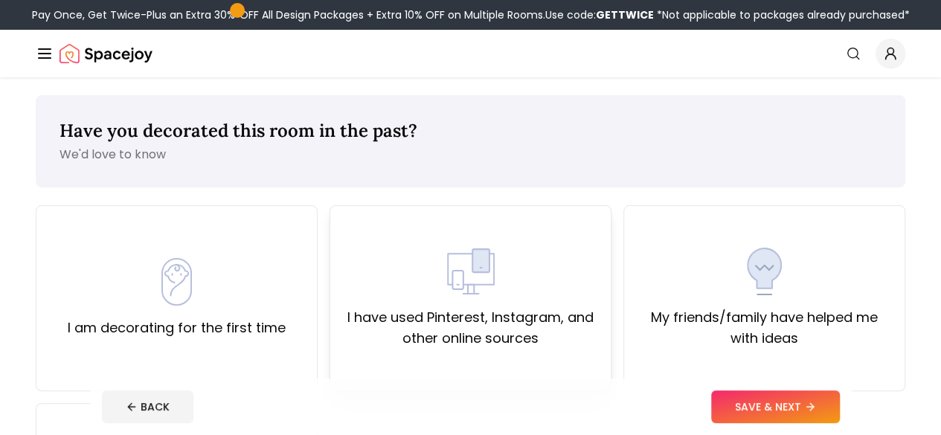
click at [403, 281] on div "I have used Pinterest, Instagram, and other online sources" at bounding box center [470, 298] width 257 height 101
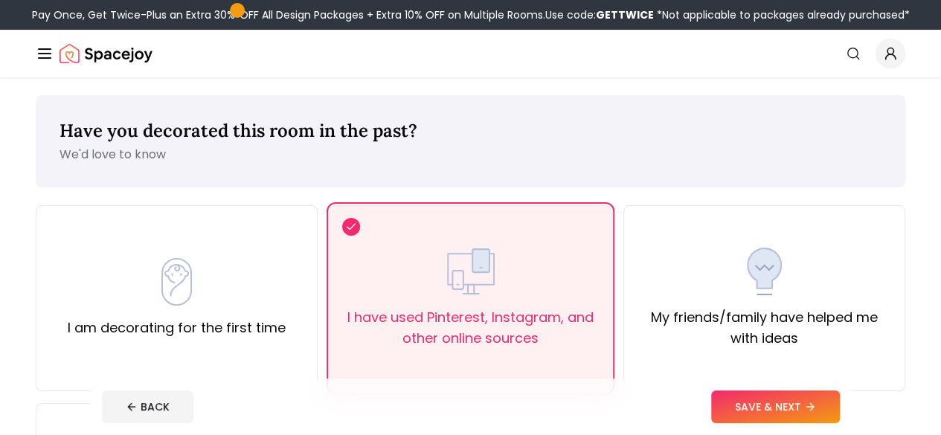
click at [816, 406] on icon at bounding box center [810, 407] width 12 height 12
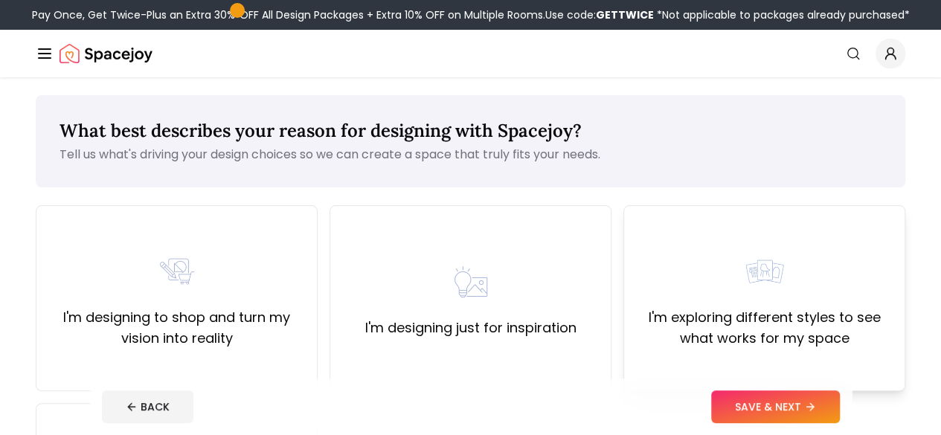
click at [672, 294] on div "I'm exploring different styles to see what works for my space" at bounding box center [764, 298] width 257 height 101
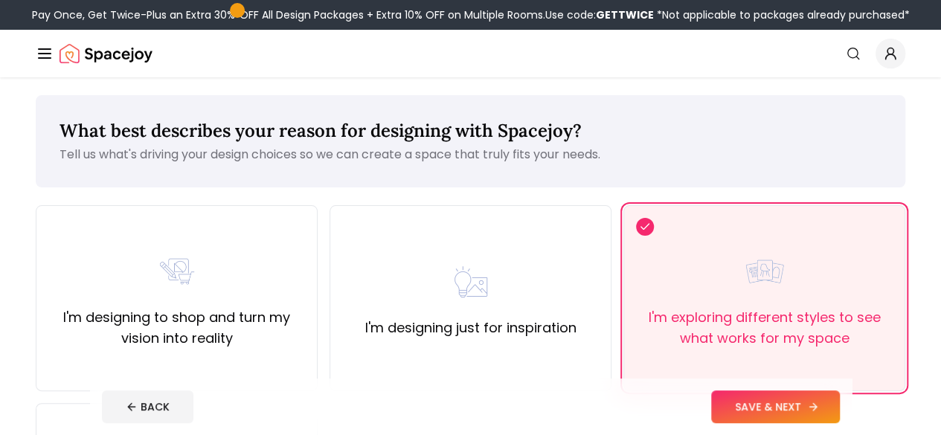
click at [838, 419] on button "SAVE & NEXT" at bounding box center [775, 406] width 129 height 33
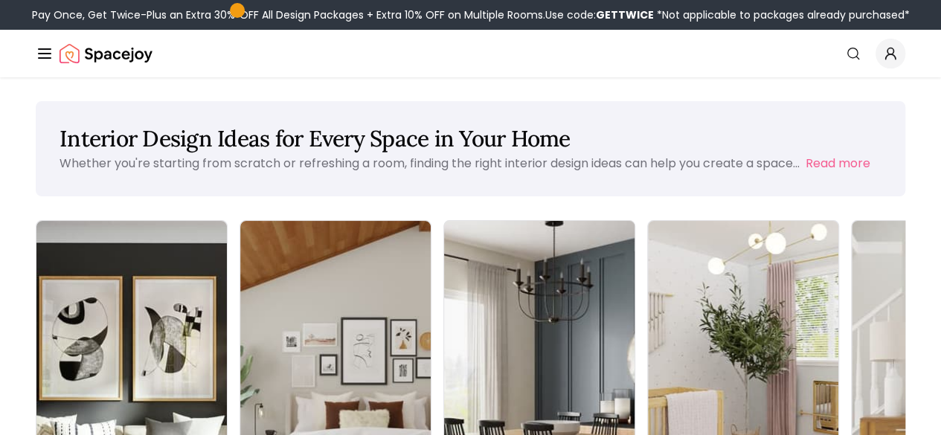
scroll to position [223, 0]
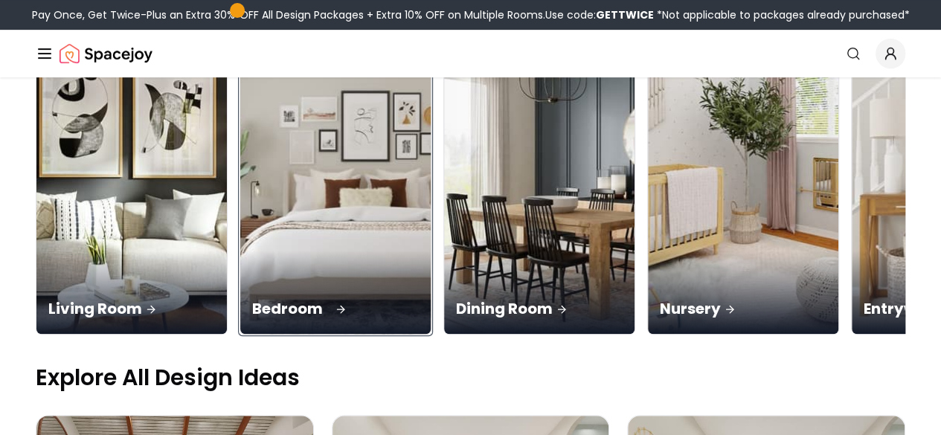
click at [266, 251] on div "Bedroom" at bounding box center [335, 292] width 190 height 83
